Goal: Book appointment/travel/reservation

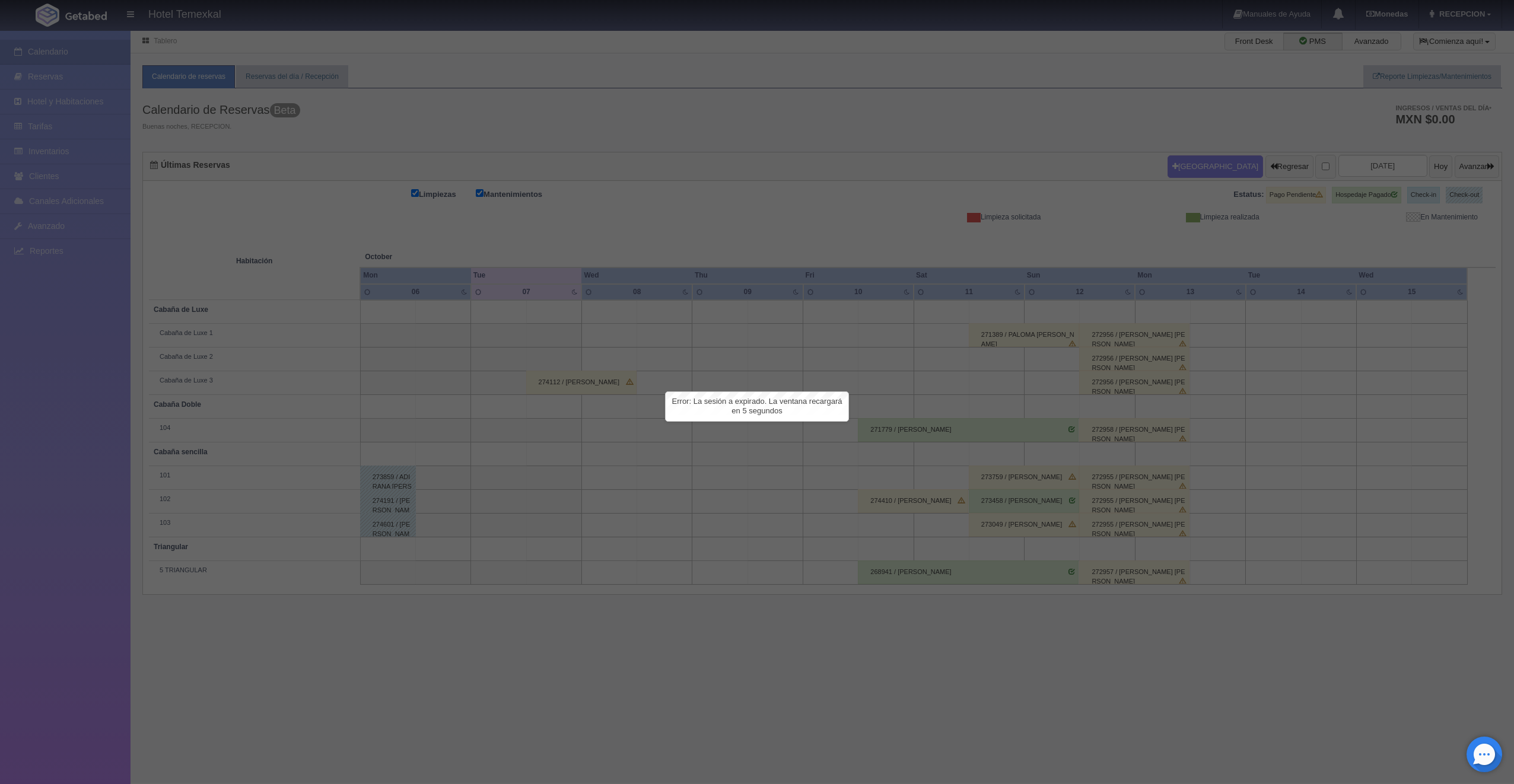
click at [365, 383] on div at bounding box center [757, 392] width 1514 height 784
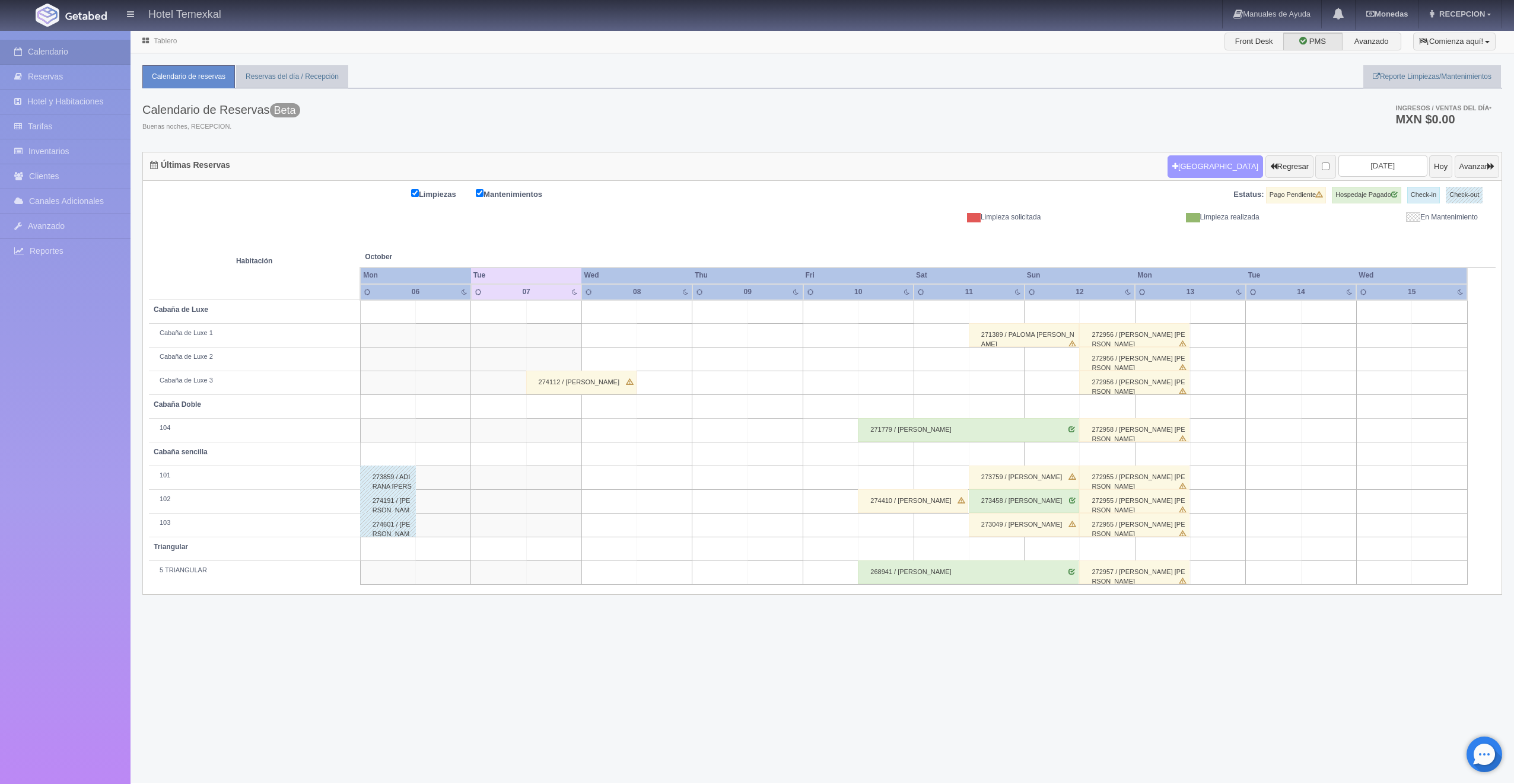
click at [1183, 166] on button "[GEOGRAPHIC_DATA]" at bounding box center [1215, 167] width 96 height 23
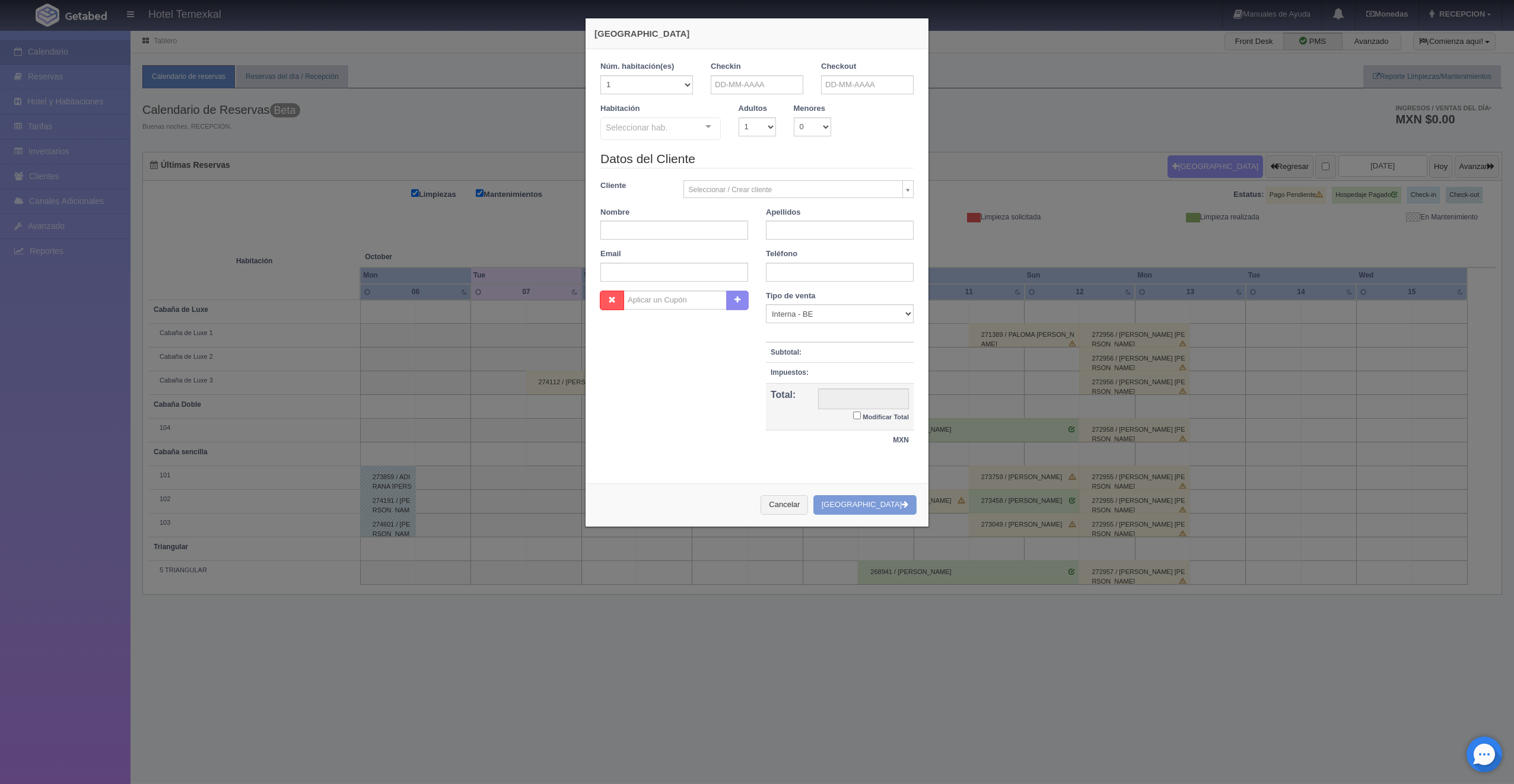
checkbox input "false"
click at [748, 87] on input "text" at bounding box center [756, 84] width 92 height 19
click at [754, 175] on link "14" at bounding box center [750, 177] width 15 height 17
type input "14-10-2025"
checkbox input "false"
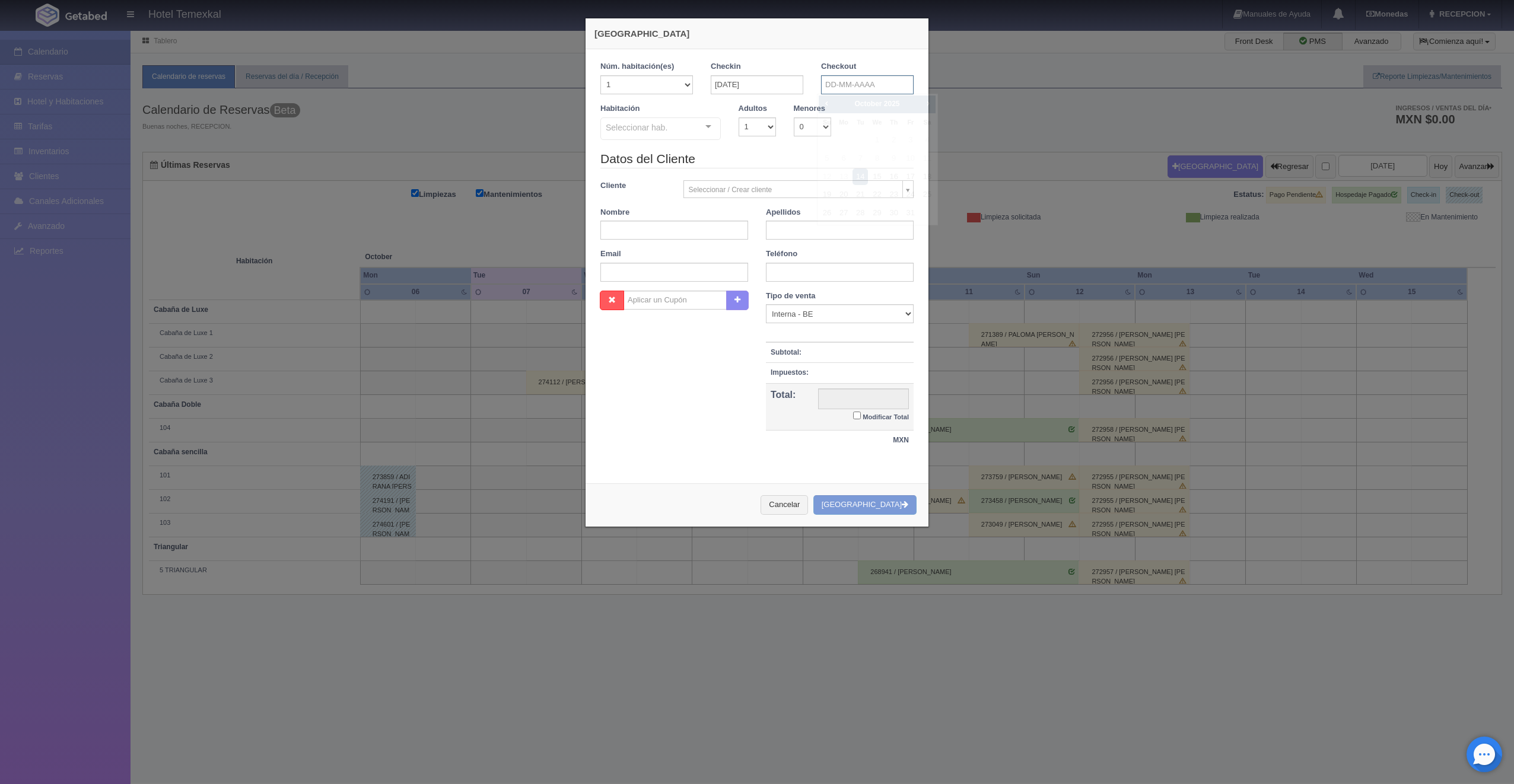
click at [839, 86] on input "text" at bounding box center [867, 84] width 92 height 19
click at [892, 173] on link "16" at bounding box center [894, 177] width 15 height 17
type input "16-10-2025"
click at [702, 125] on div at bounding box center [709, 127] width 24 height 18
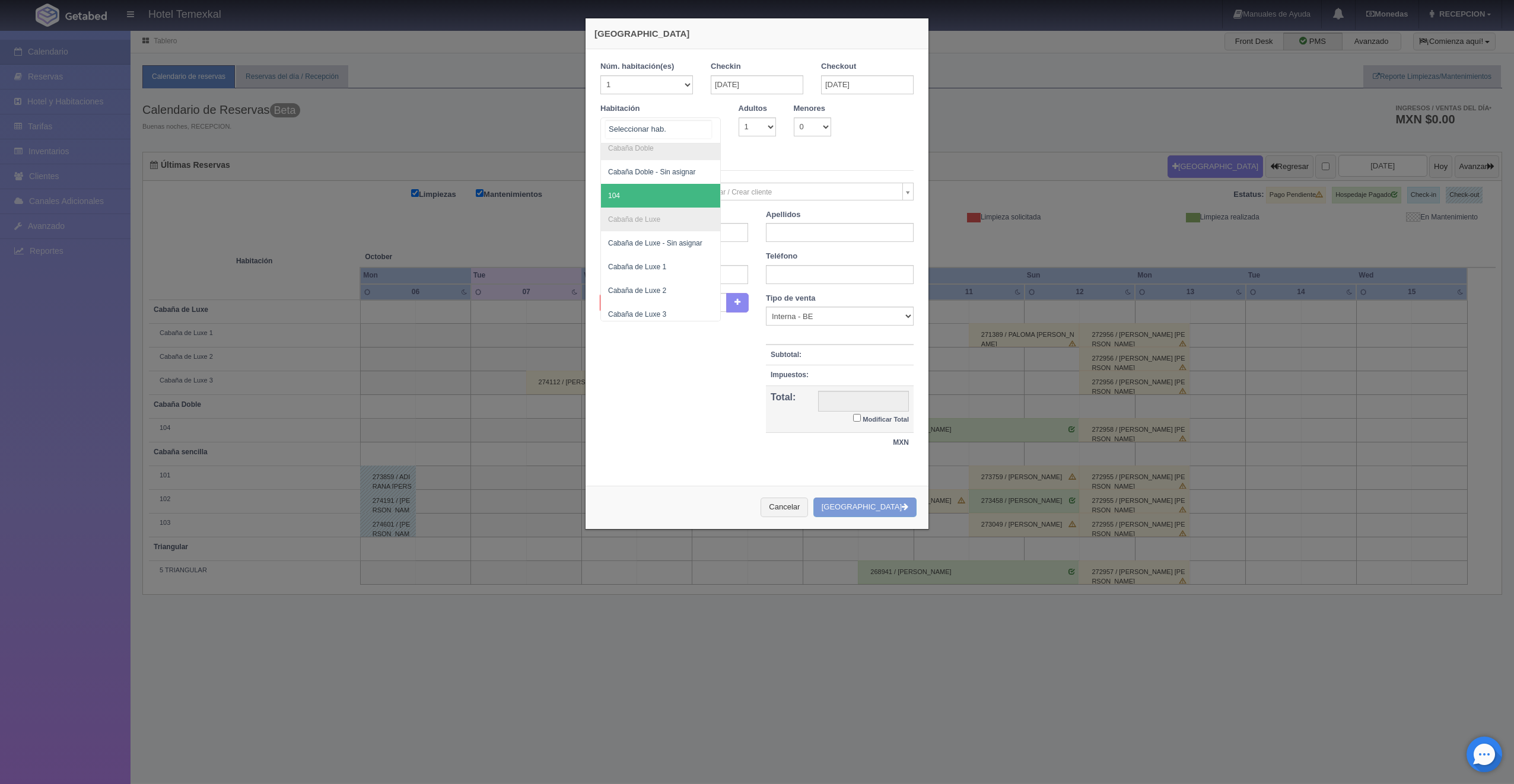
scroll to position [202, 0]
click at [647, 303] on span "Cabaña de Luxe 3" at bounding box center [661, 309] width 120 height 24
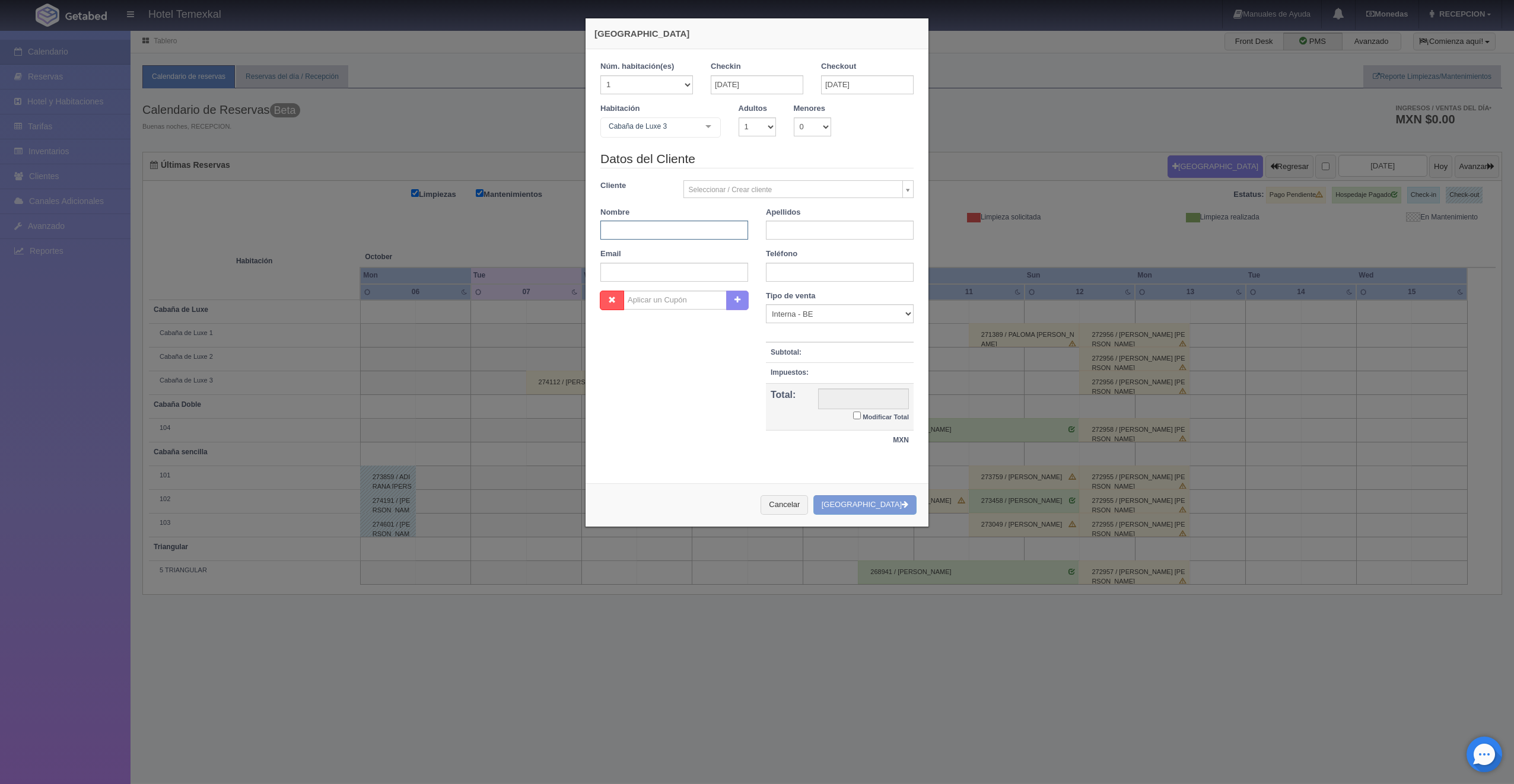
checkbox input "false"
click at [702, 232] on div "Datos del Cliente Cliente Seleccionar / Crear cliente Nuevo Cliente Aaron gil A…" at bounding box center [757, 220] width 331 height 141
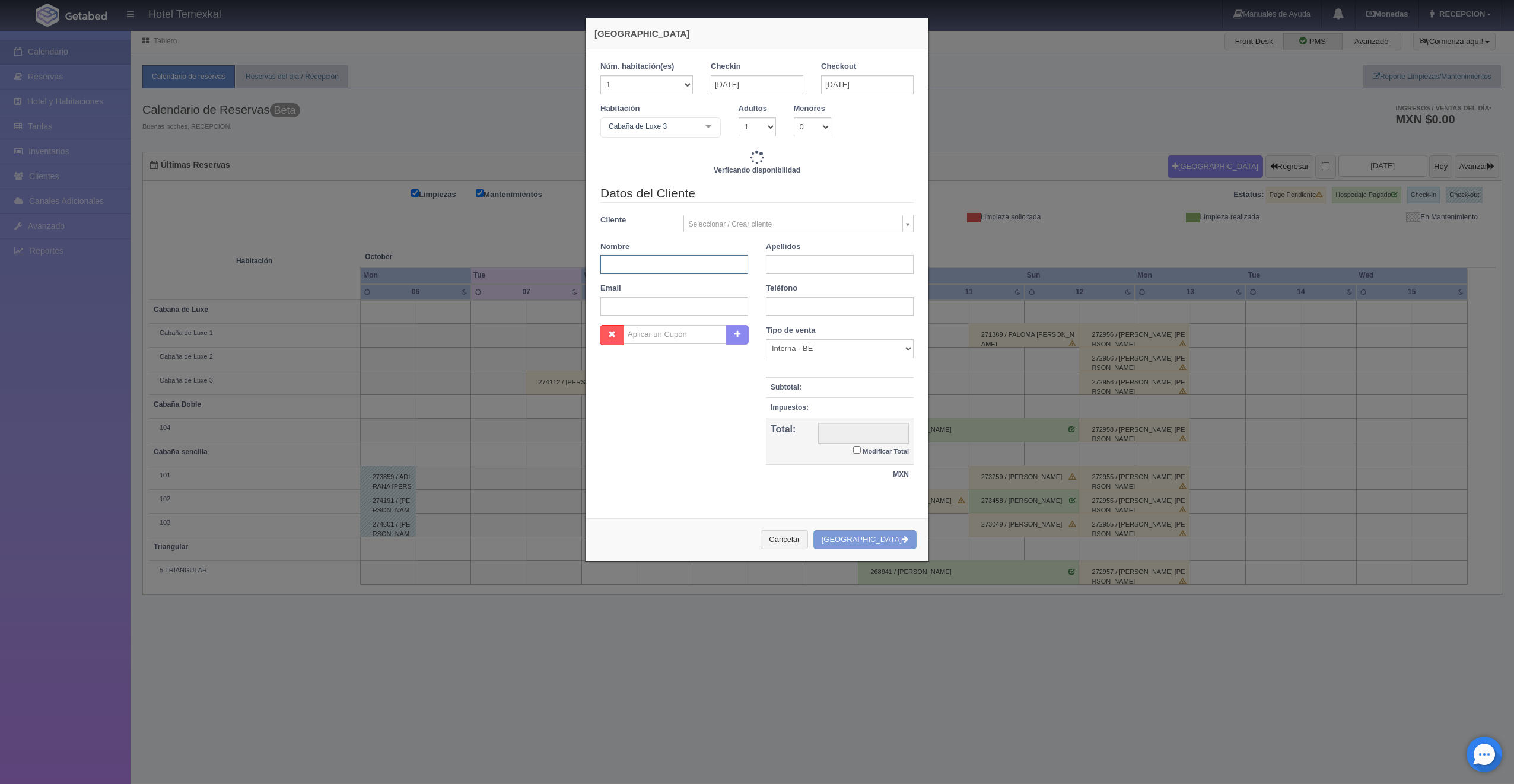
click at [614, 263] on input "text" at bounding box center [674, 264] width 147 height 19
type input "9600.00"
checkbox input "false"
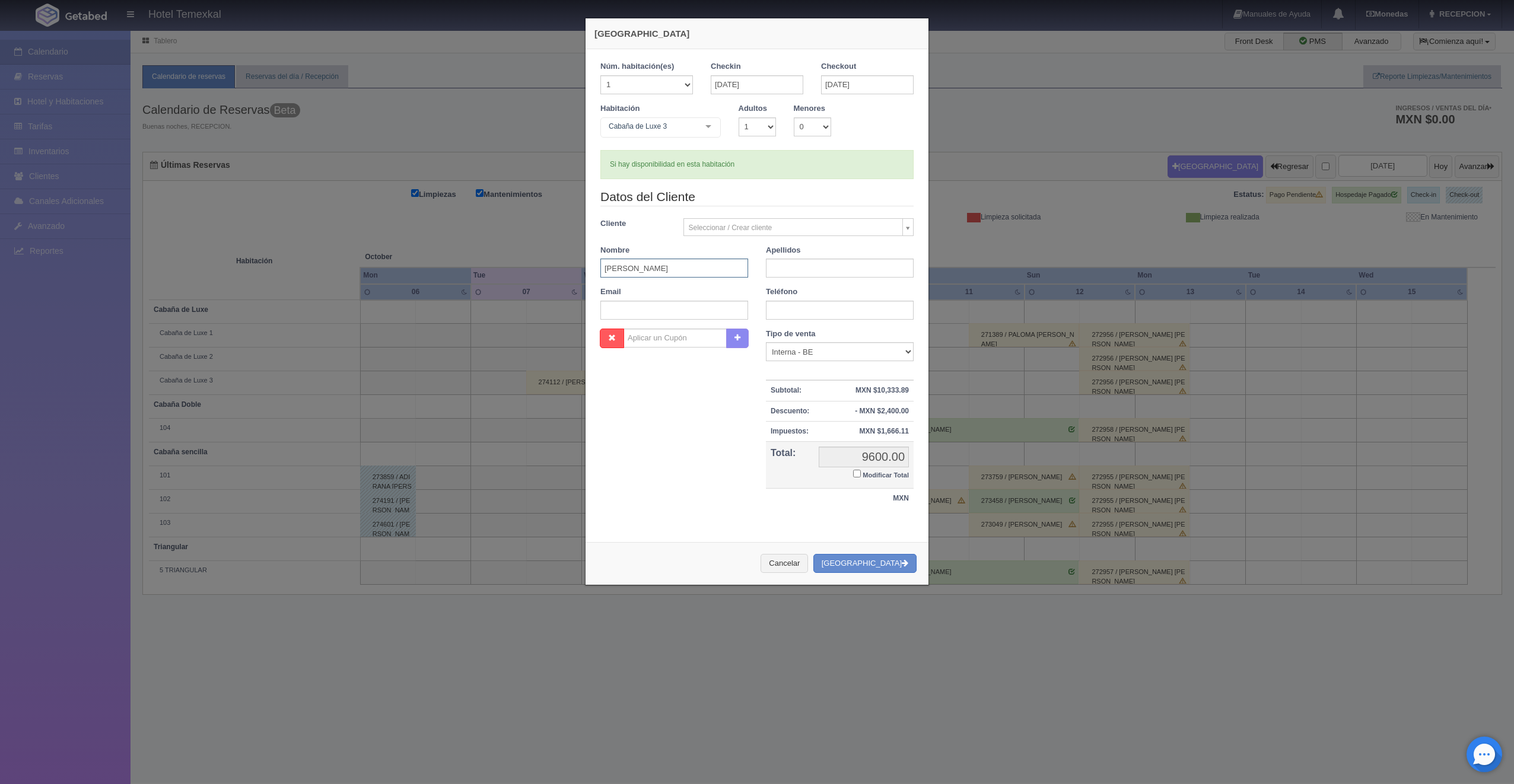
type input "MISAEL"
click at [774, 274] on input "text" at bounding box center [839, 268] width 147 height 19
type input "ORTIZ"
click at [854, 475] on input "Modificar Total" at bounding box center [857, 474] width 8 height 8
checkbox input "true"
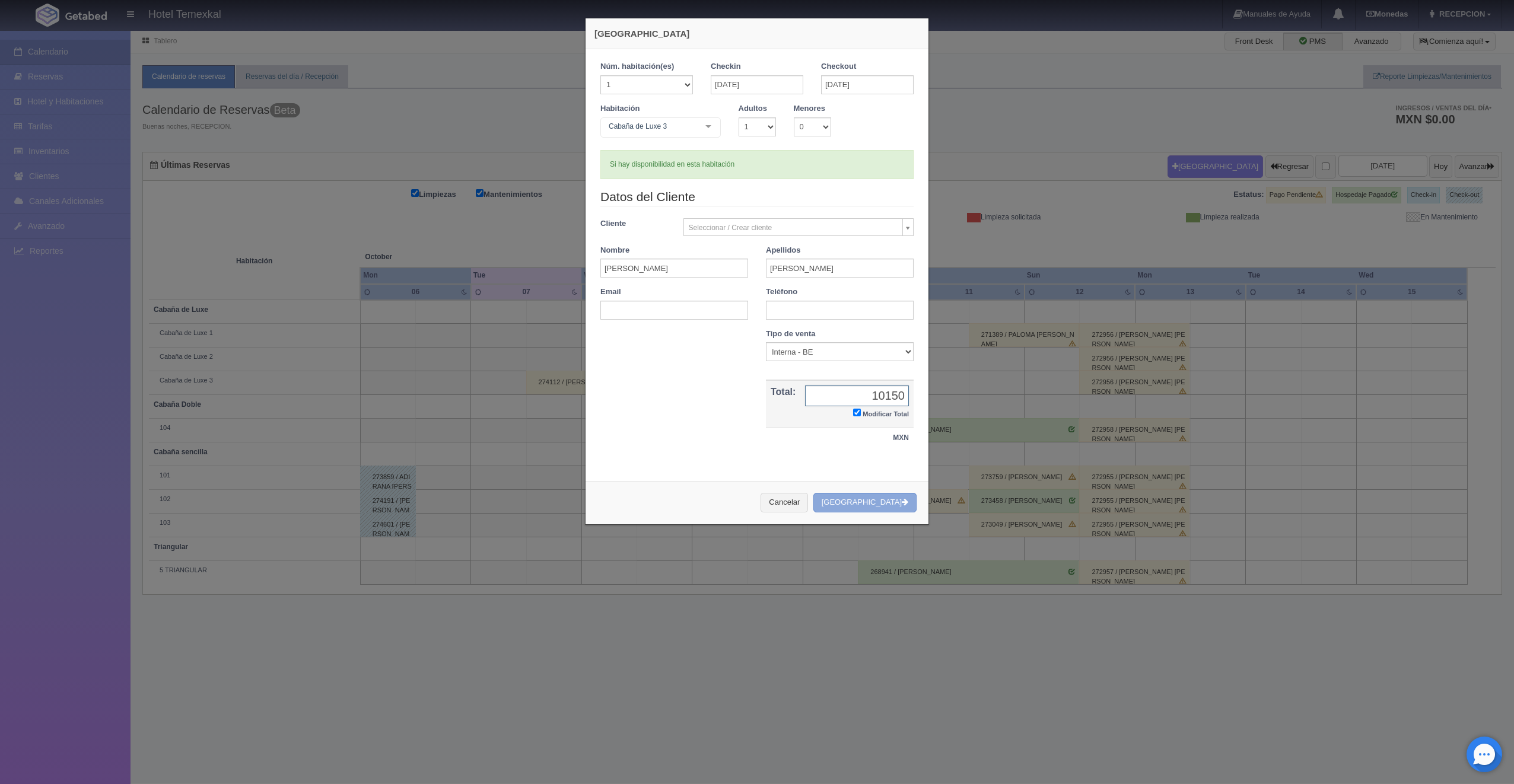
type input "10150"
click at [857, 497] on button "[GEOGRAPHIC_DATA]" at bounding box center [865, 502] width 103 height 19
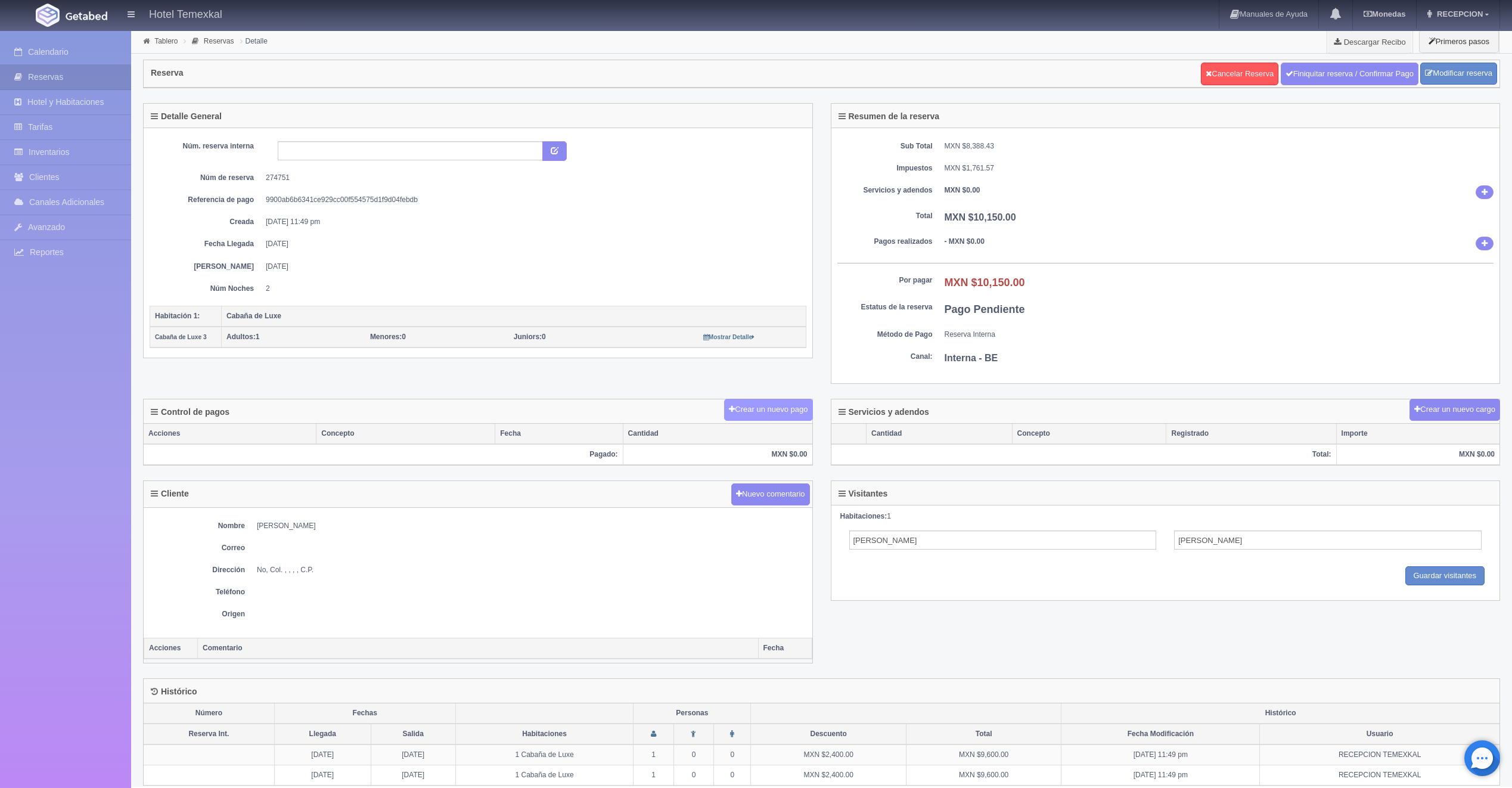
click at [784, 400] on button "Crear un nuevo pago" at bounding box center [768, 410] width 88 height 22
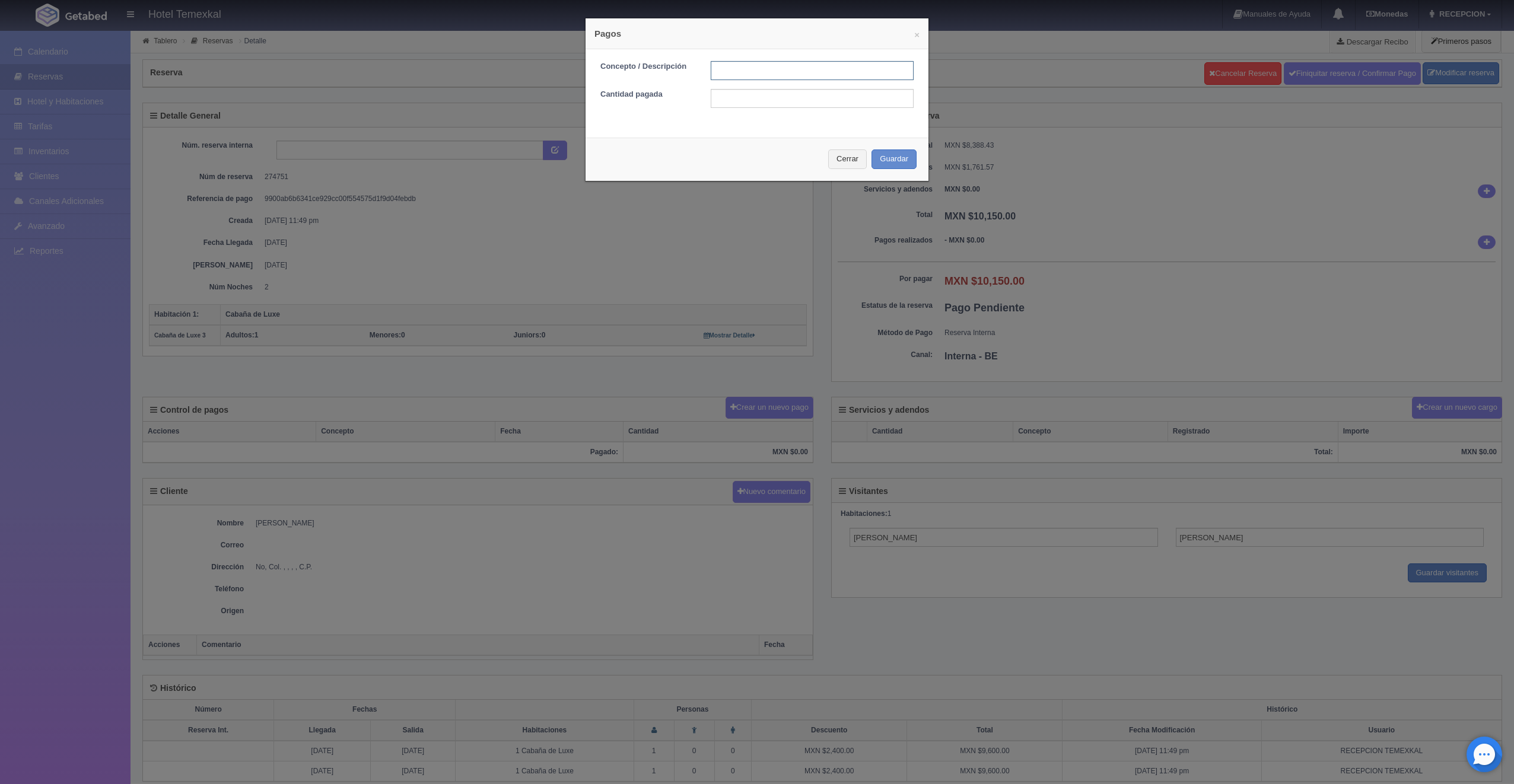
click at [752, 66] on input "text" at bounding box center [812, 70] width 203 height 19
type input "PRIMER ABONO"
type input "1700"
type input "PRIMER ABONO"
click at [740, 89] on input "1700" at bounding box center [812, 98] width 203 height 19
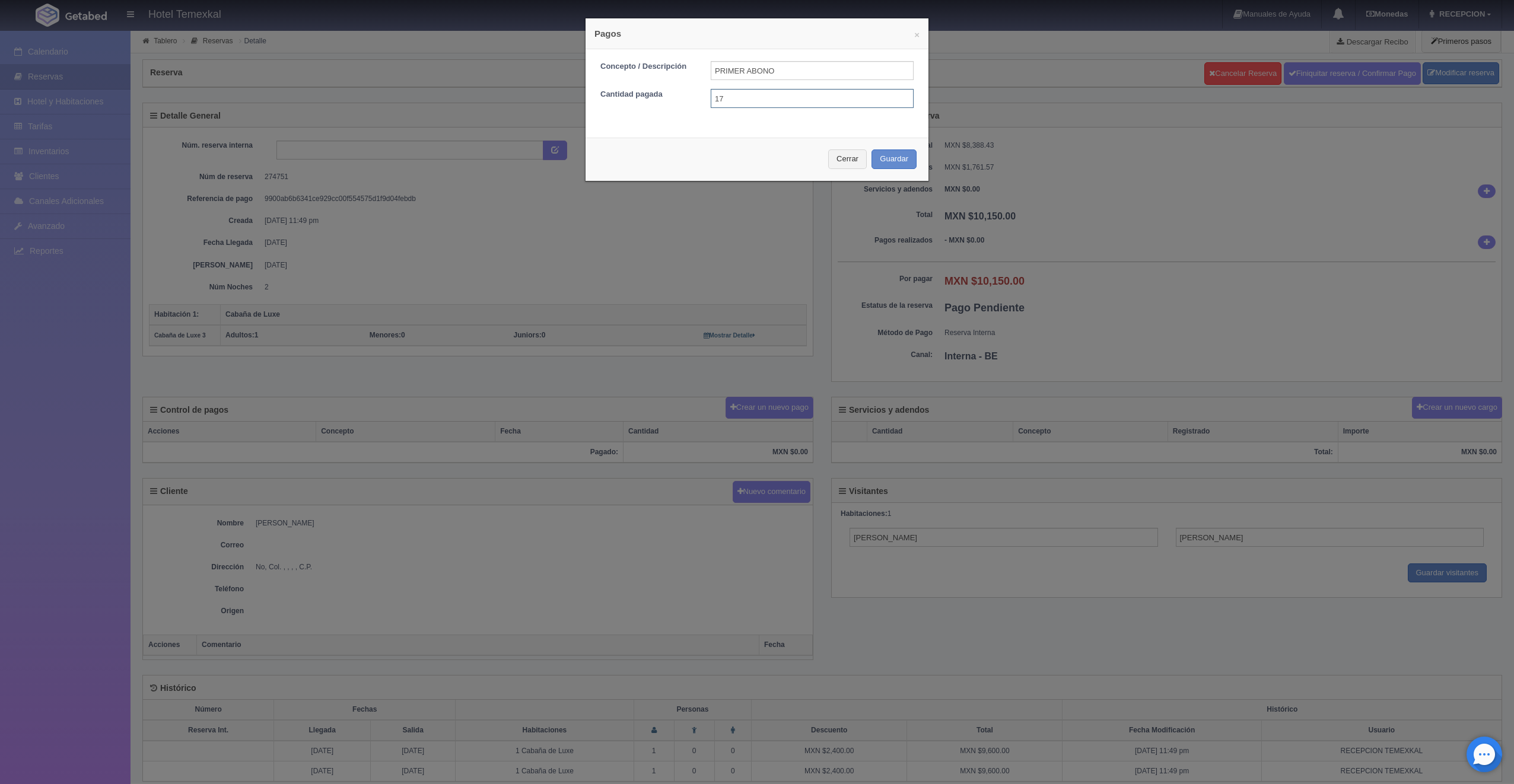
type input "1"
type input "5075"
click at [898, 152] on button "Guardar" at bounding box center [894, 159] width 45 height 19
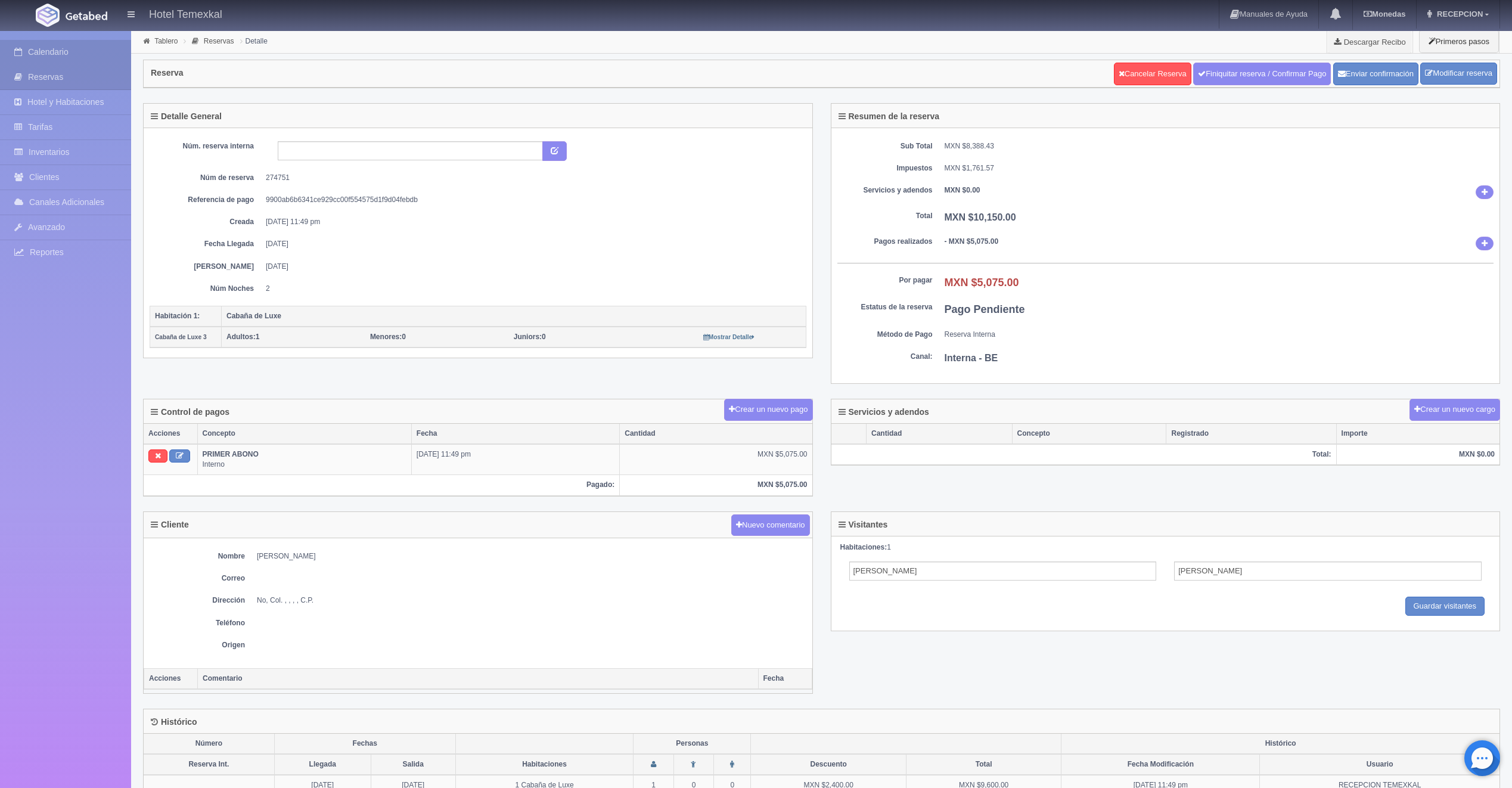
click at [65, 49] on link "Calendario" at bounding box center [65, 52] width 131 height 25
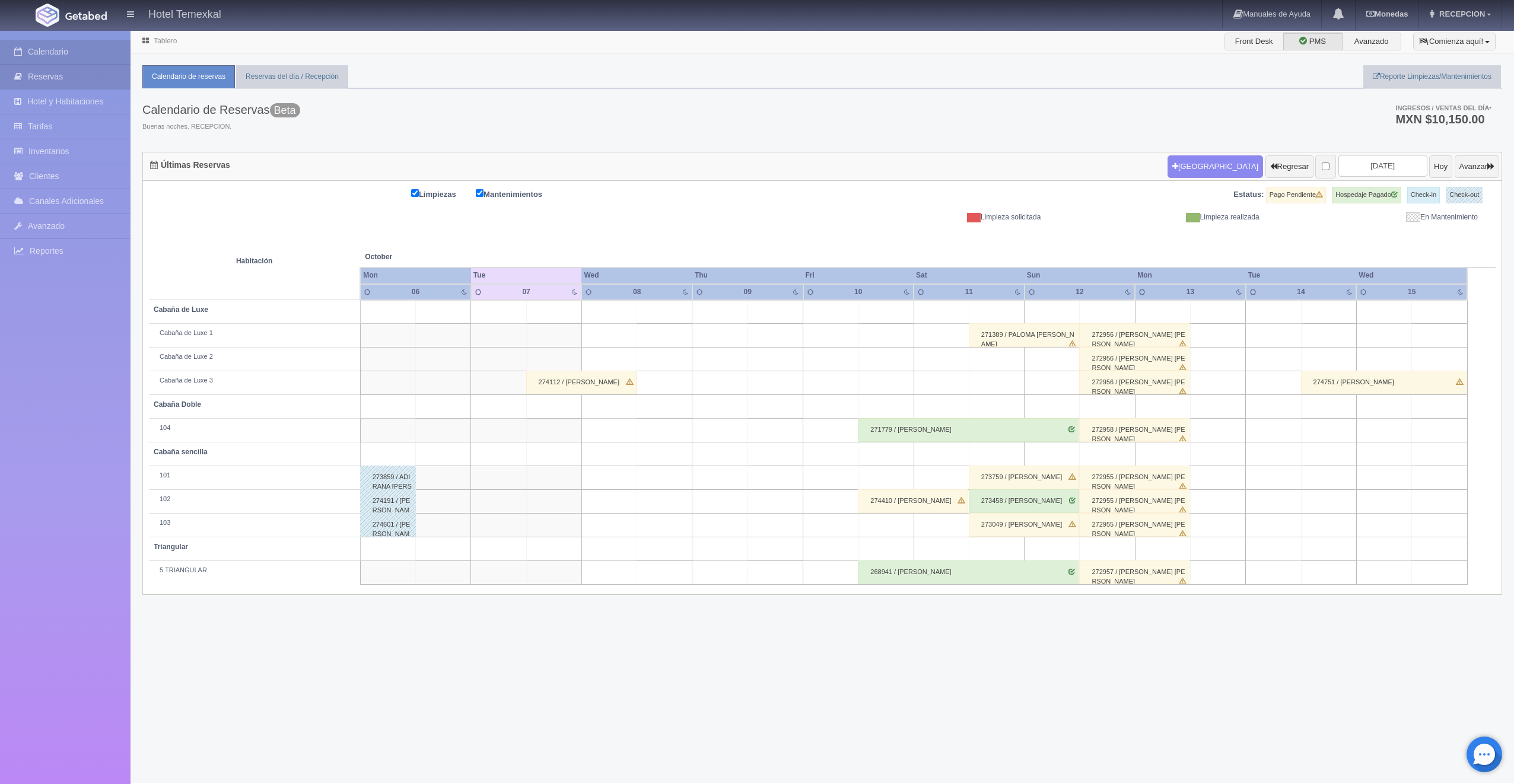
click at [42, 68] on link "Reservas" at bounding box center [65, 76] width 131 height 25
